Goal: Book appointment/travel/reservation

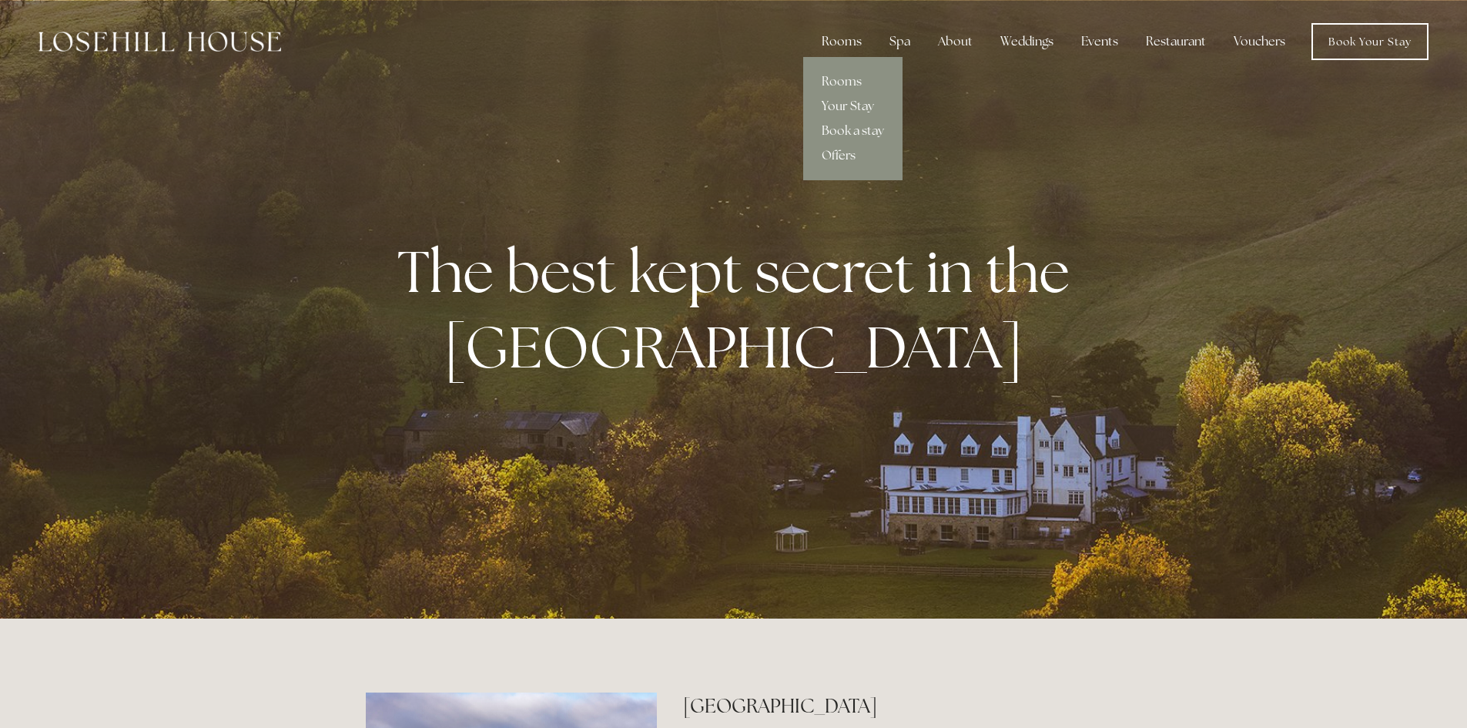
click at [834, 42] on div "Rooms" at bounding box center [841, 41] width 65 height 31
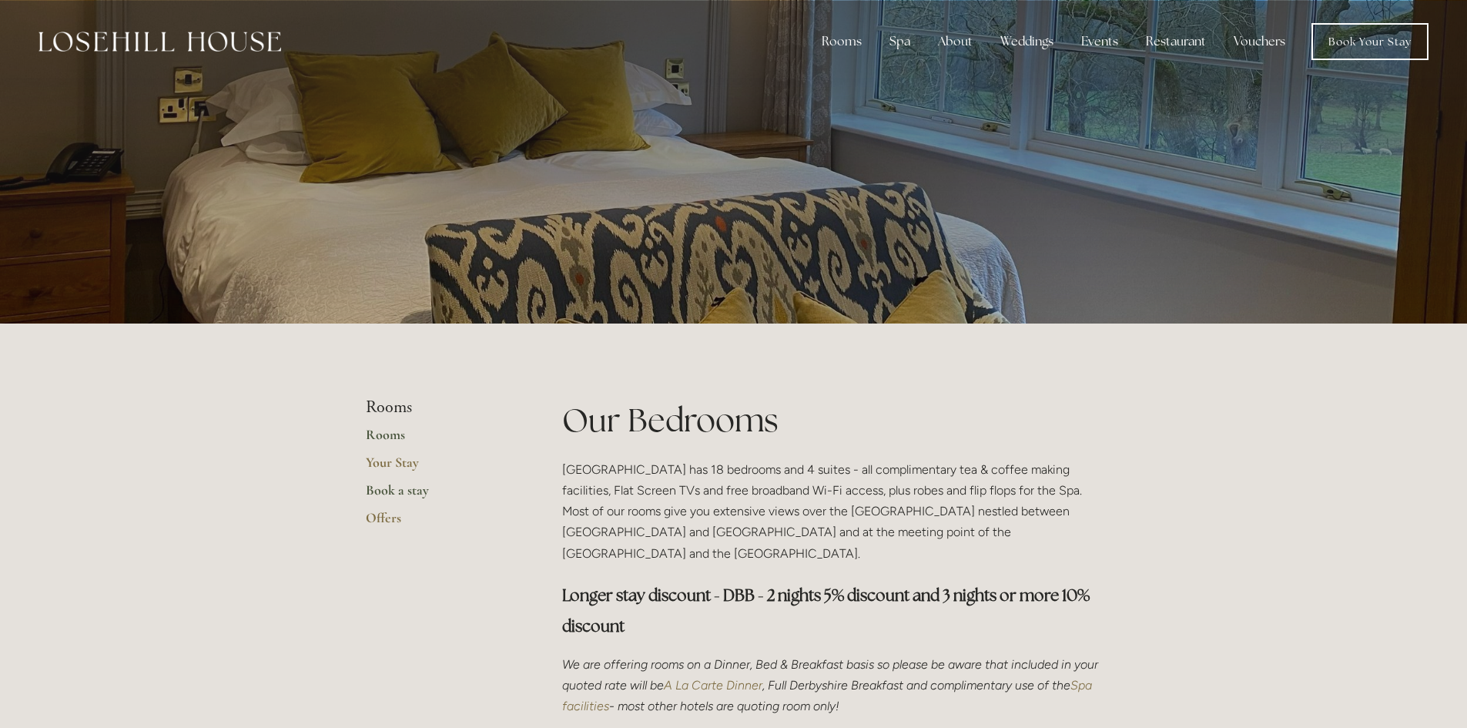
click at [400, 492] on link "Book a stay" at bounding box center [439, 495] width 147 height 28
